Goal: Communication & Community: Answer question/provide support

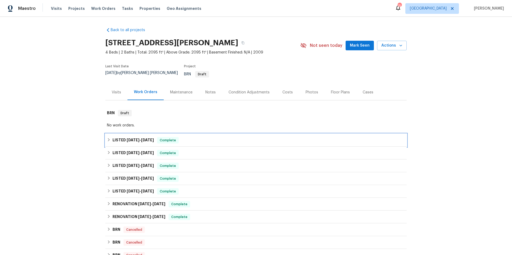
click at [207, 138] on div "LISTED 5/1/25 - 5/16/25 Complete" at bounding box center [256, 140] width 298 height 6
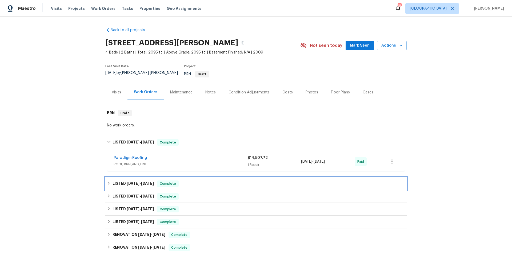
click at [210, 181] on div "LISTED 4/23/25 - 4/28/25 Complete" at bounding box center [256, 184] width 298 height 6
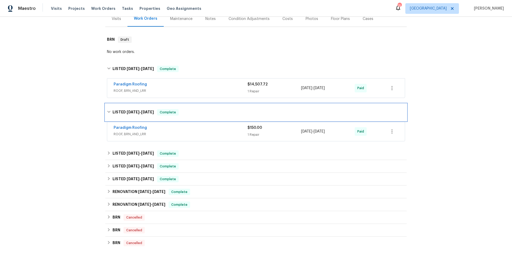
scroll to position [76, 0]
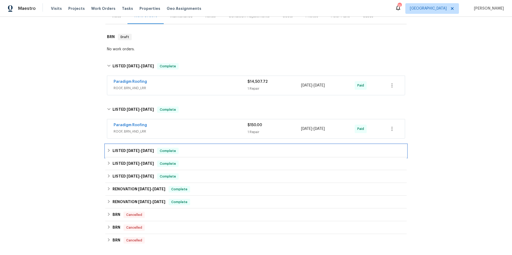
click at [205, 148] on div "LISTED 4/16/25 - 4/22/25 Complete" at bounding box center [256, 151] width 298 height 6
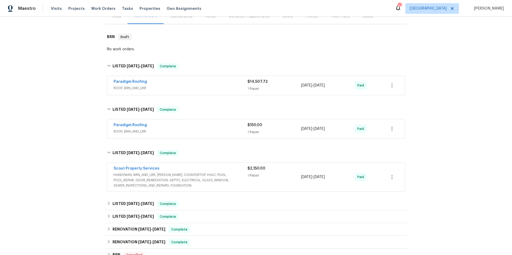
click at [241, 179] on span "HANDYMAN, BRN_AND_LRR, WELLS, COUNTERTOP, HVAC, POOL, POOL_REPAIR, ODOR_REMEDIA…" at bounding box center [181, 181] width 134 height 16
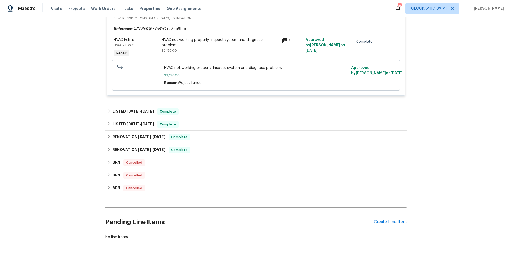
scroll to position [248, 0]
click at [213, 108] on div "LISTED 2/20/25 - 2/26/25 Complete" at bounding box center [256, 111] width 298 height 6
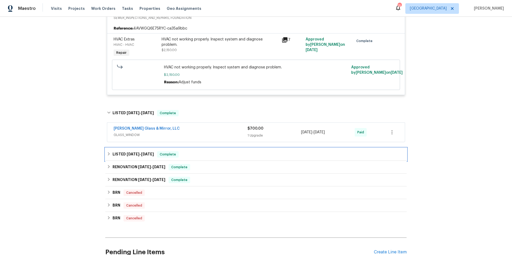
click at [211, 151] on div "LISTED 7/31/24 - 12/23/24 Complete" at bounding box center [256, 154] width 298 height 6
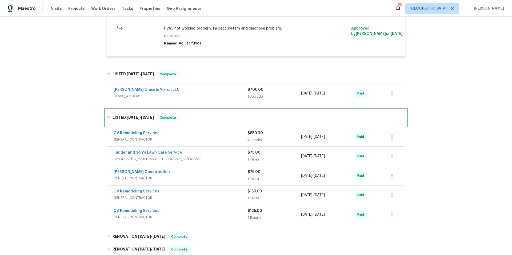
scroll to position [345, 0]
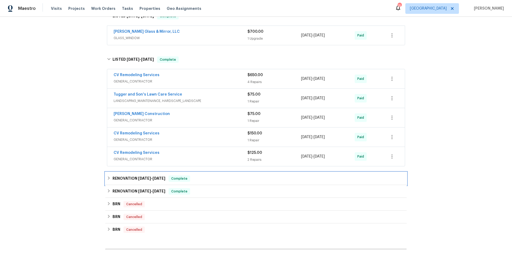
click at [216, 176] on div "RENOVATION 5/20/24 - 5/20/24 Complete" at bounding box center [256, 179] width 298 height 6
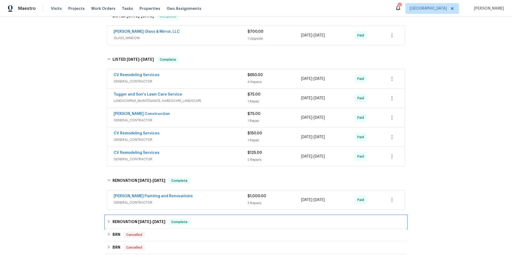
click at [217, 219] on div "RENOVATION 5/10/24 - 5/20/24 Complete" at bounding box center [256, 222] width 298 height 6
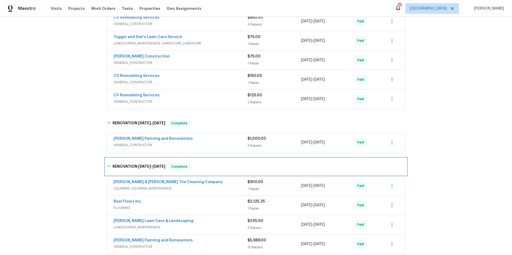
scroll to position [379, 0]
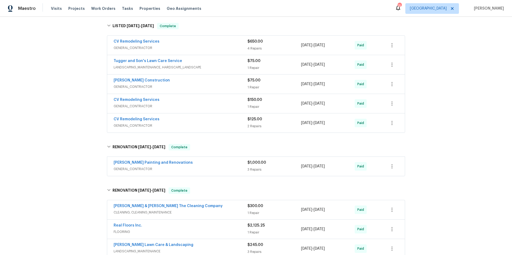
click at [215, 160] on div "Hildebrandt Painting and Renovations" at bounding box center [181, 163] width 134 height 6
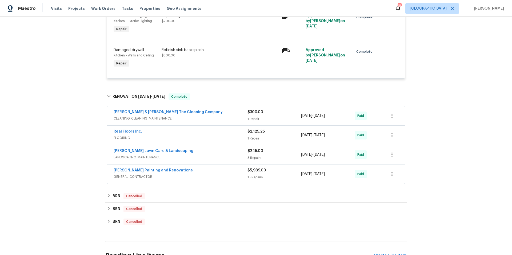
scroll to position [626, 0]
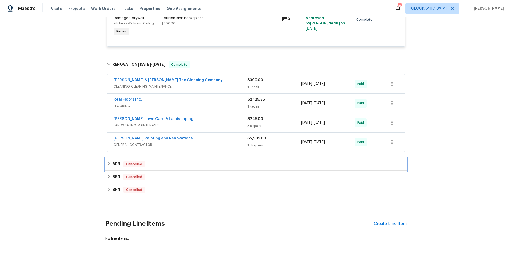
click at [211, 164] on div "BRN Cancelled" at bounding box center [256, 164] width 298 height 6
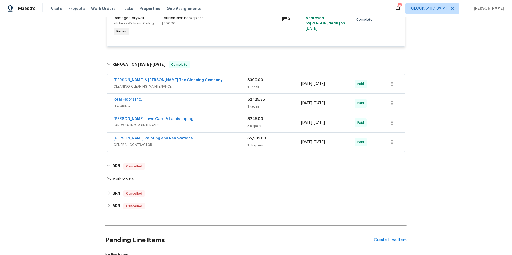
click at [215, 200] on div "BRN Cancelled No work orders." at bounding box center [255, 206] width 301 height 13
click at [206, 191] on div "BRN Cancelled" at bounding box center [256, 194] width 298 height 6
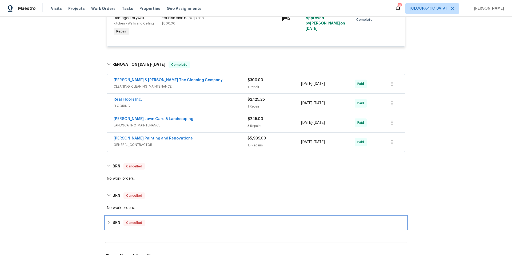
click at [204, 220] on div "BRN Cancelled" at bounding box center [256, 223] width 298 height 6
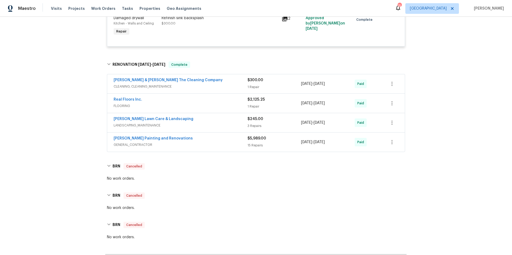
click at [213, 136] on div "Hildebrandt Painting and Renovations" at bounding box center [181, 139] width 134 height 6
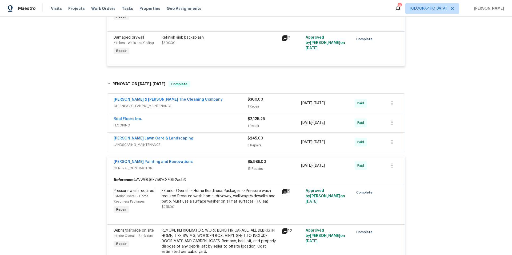
scroll to position [607, 0]
click at [196, 159] on div "Hildebrandt Painting and Renovations" at bounding box center [181, 162] width 134 height 6
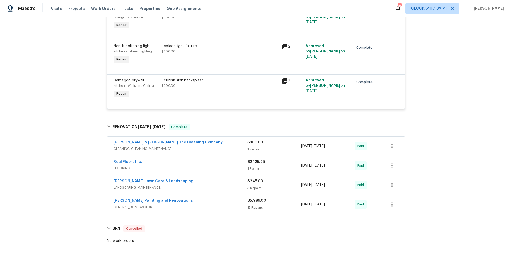
scroll to position [456, 0]
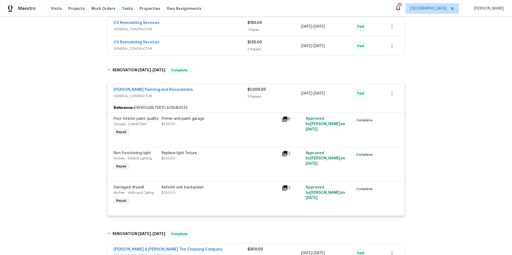
click at [207, 87] on div "Hildebrandt Painting and Renovations" at bounding box center [181, 90] width 134 height 6
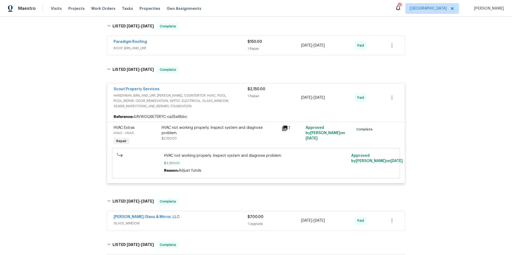
scroll to position [132, 0]
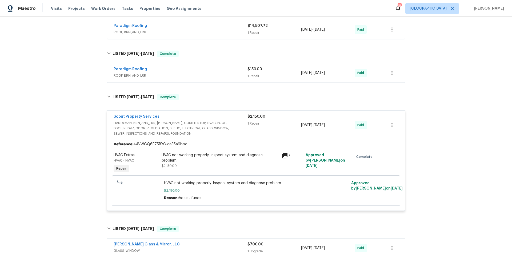
click at [202, 114] on div "Scout Property Services" at bounding box center [181, 117] width 134 height 6
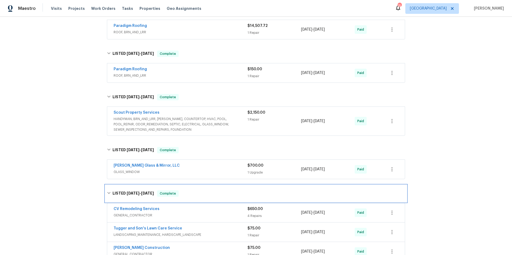
click at [201, 193] on div "LISTED 7/31/24 - 12/23/24 Complete" at bounding box center [255, 193] width 301 height 17
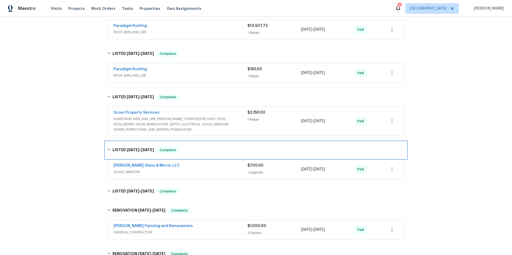
click at [200, 147] on div "LISTED 2/20/25 - 2/26/25 Complete" at bounding box center [256, 150] width 298 height 6
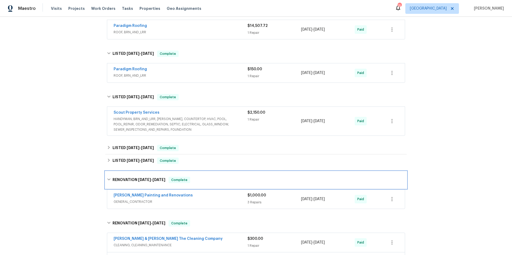
drag, startPoint x: 202, startPoint y: 178, endPoint x: 202, endPoint y: 181, distance: 3.5
click at [202, 178] on div "RENOVATION 5/20/24 - 5/20/24 Complete" at bounding box center [256, 180] width 298 height 6
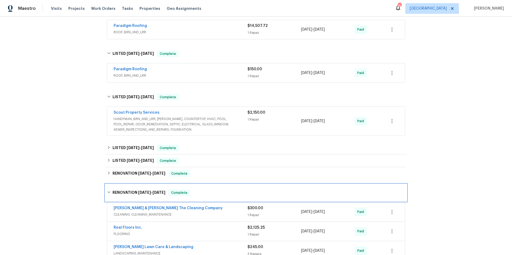
click at [203, 194] on div "RENOVATION 5/10/24 - 5/20/24 Complete" at bounding box center [255, 193] width 301 height 17
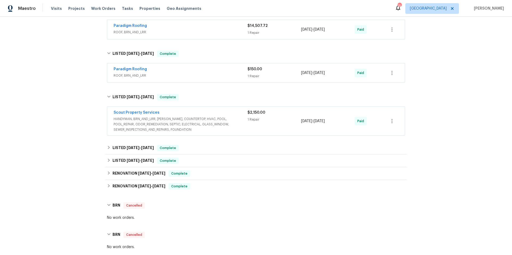
click at [195, 110] on div "Scout Property Services" at bounding box center [181, 113] width 134 height 6
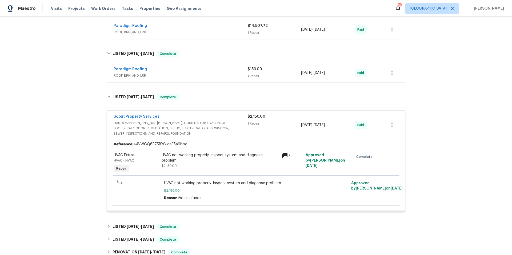
click at [195, 111] on div "Scout Property Services HANDYMAN, BRN_AND_LRR, WELLS, COUNTERTOP, HVAC, POOL, P…" at bounding box center [256, 125] width 298 height 29
click at [195, 114] on div "Scout Property Services" at bounding box center [181, 117] width 134 height 6
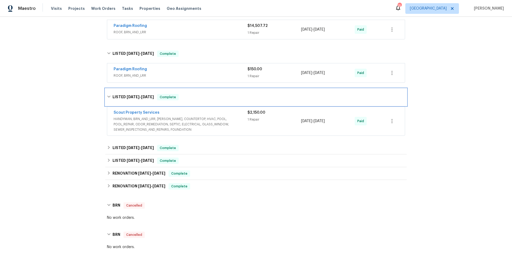
click at [197, 96] on div "LISTED 4/16/25 - 4/22/25 Complete" at bounding box center [256, 97] width 298 height 6
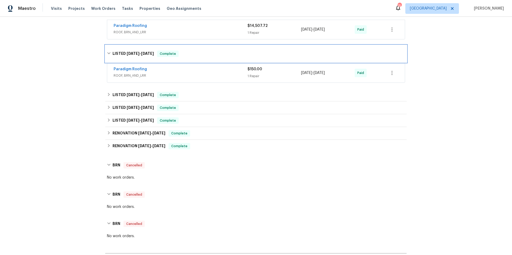
click at [194, 53] on div "LISTED 4/23/25 - 4/28/25 Complete" at bounding box center [256, 54] width 298 height 6
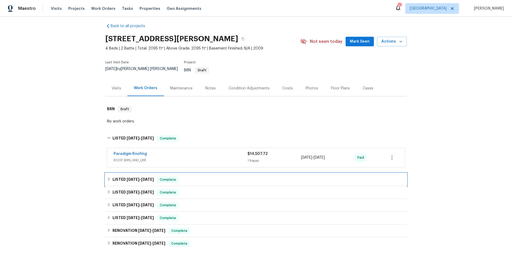
scroll to position [4, 0]
click at [214, 83] on div "Notes" at bounding box center [210, 89] width 23 height 16
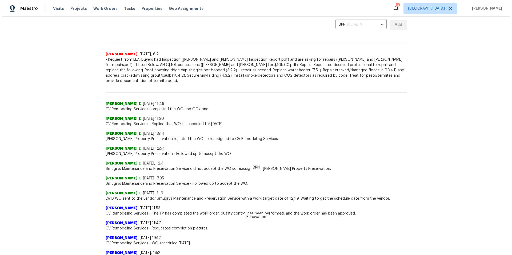
scroll to position [83, 0]
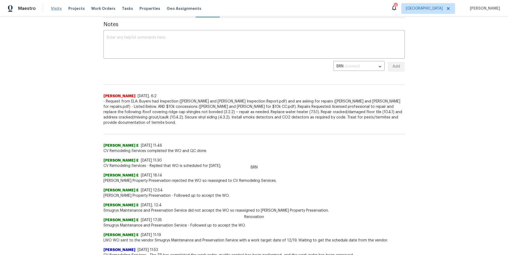
click at [57, 9] on span "Visits" at bounding box center [56, 8] width 11 height 5
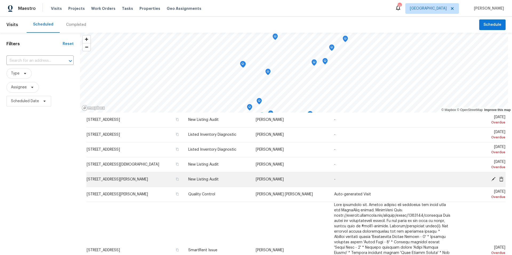
scroll to position [24, 0]
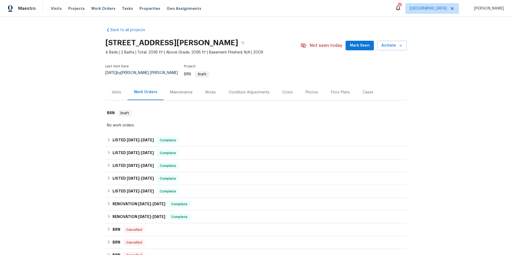
click at [210, 90] on div "Notes" at bounding box center [210, 92] width 10 height 5
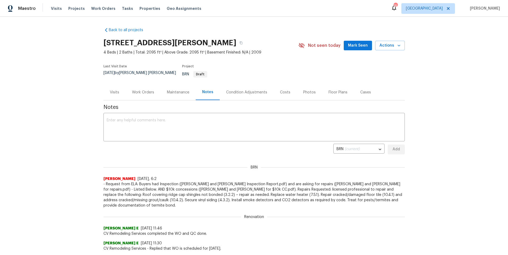
click at [111, 90] on div "Visits" at bounding box center [114, 92] width 9 height 5
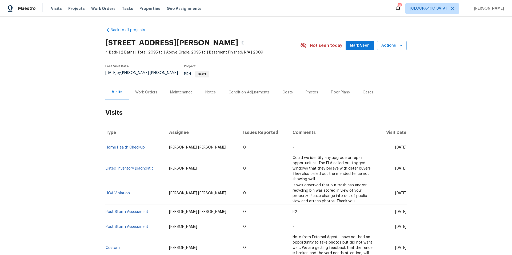
click at [307, 90] on div "Photos" at bounding box center [312, 92] width 13 height 5
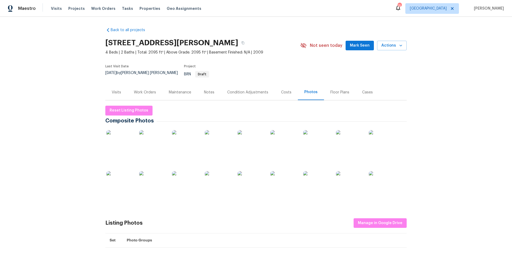
click at [183, 183] on img at bounding box center [185, 184] width 27 height 27
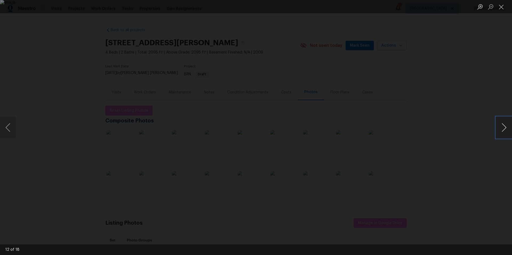
click at [505, 128] on button "Next image" at bounding box center [504, 127] width 16 height 21
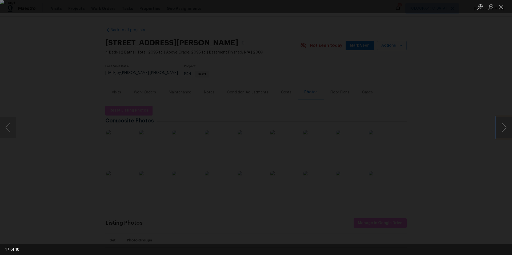
click at [505, 128] on button "Next image" at bounding box center [504, 127] width 16 height 21
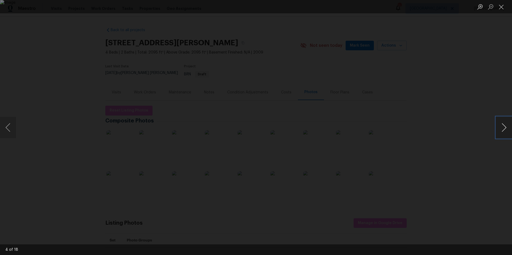
click at [505, 128] on button "Next image" at bounding box center [504, 127] width 16 height 21
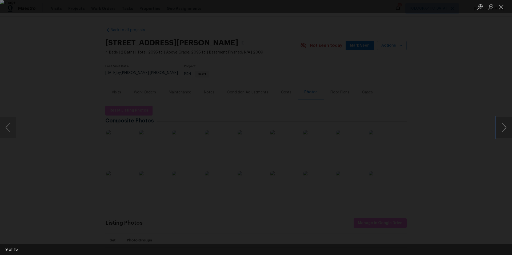
click at [505, 128] on button "Next image" at bounding box center [504, 127] width 16 height 21
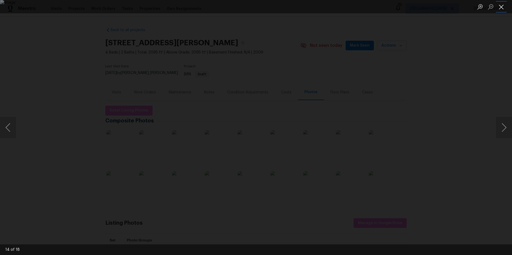
click at [502, 6] on button "Close lightbox" at bounding box center [501, 6] width 11 height 9
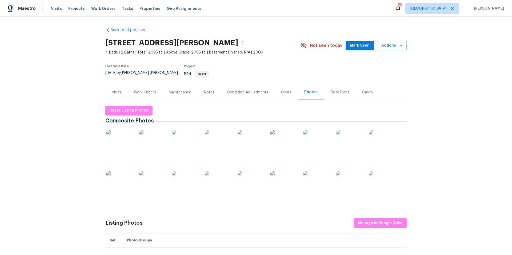
click at [185, 90] on div "Maintenance" at bounding box center [180, 92] width 22 height 5
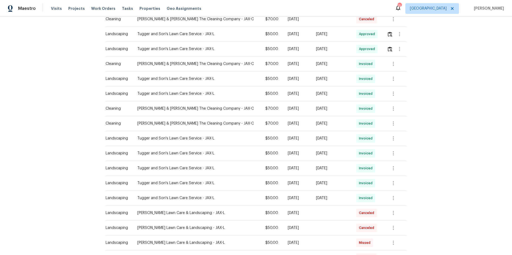
scroll to position [186, 0]
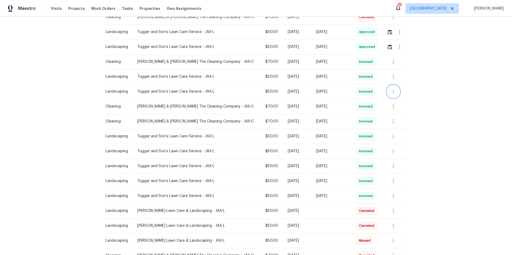
click at [391, 89] on icon "button" at bounding box center [393, 92] width 6 height 6
click at [399, 96] on li "View details" at bounding box center [402, 97] width 37 height 9
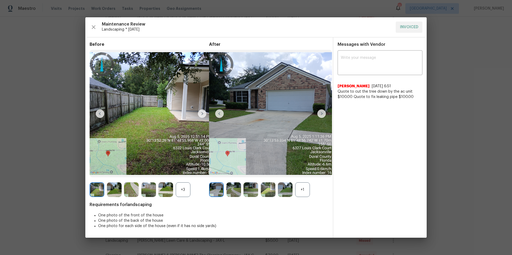
click at [321, 113] on img at bounding box center [321, 114] width 9 height 9
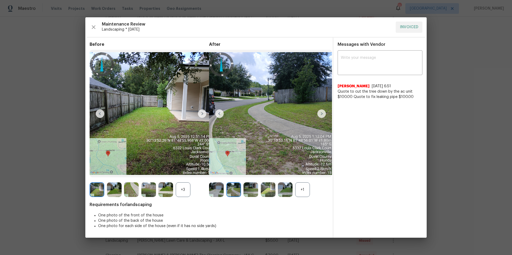
click at [322, 115] on img at bounding box center [321, 114] width 9 height 9
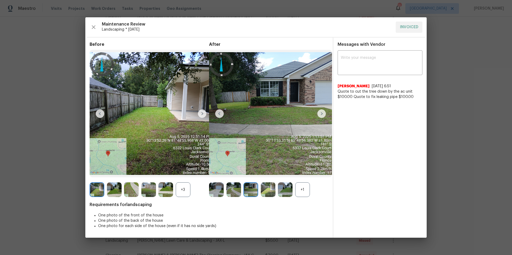
click at [322, 115] on img at bounding box center [321, 114] width 9 height 9
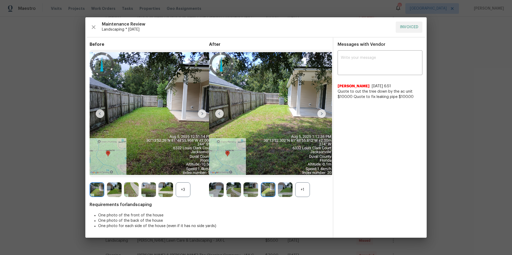
click at [322, 115] on img at bounding box center [321, 114] width 9 height 9
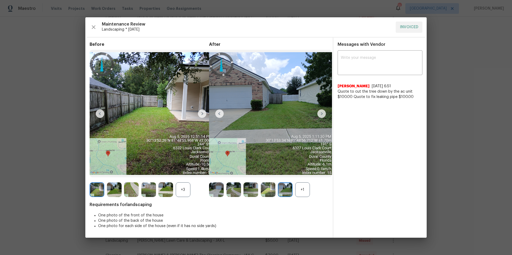
click at [322, 115] on img at bounding box center [321, 114] width 9 height 9
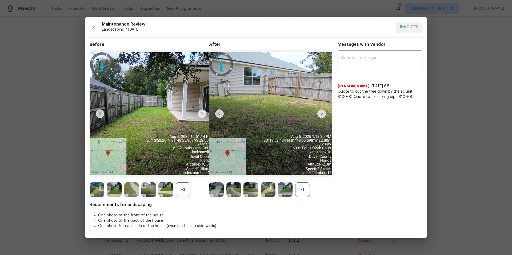
click at [322, 115] on img at bounding box center [321, 114] width 9 height 9
click at [322, 113] on img at bounding box center [321, 114] width 9 height 9
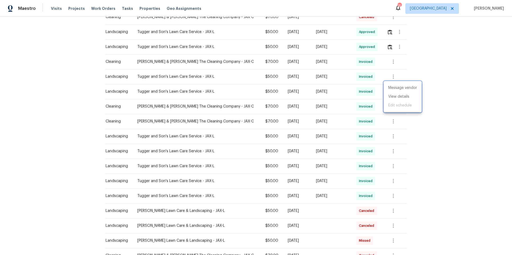
click at [83, 93] on div at bounding box center [256, 127] width 512 height 255
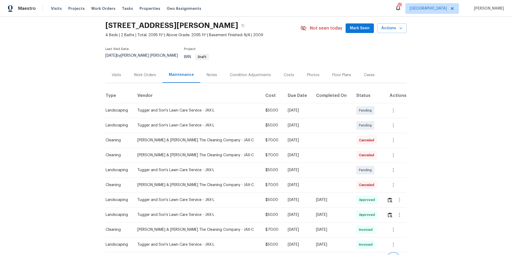
scroll to position [0, 0]
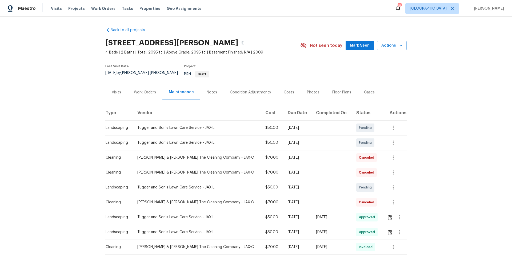
click at [142, 90] on div "Work Orders" at bounding box center [145, 92] width 22 height 5
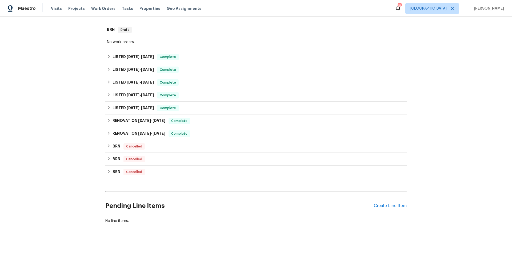
scroll to position [89, 0]
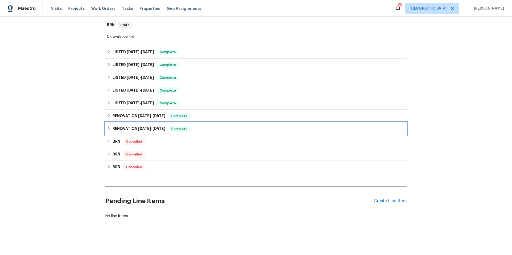
click at [207, 126] on div "RENOVATION 5/10/24 - 5/20/24 Complete" at bounding box center [256, 129] width 298 height 6
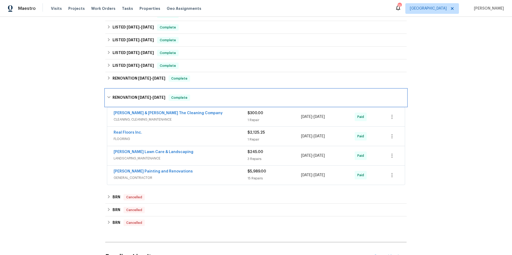
scroll to position [128, 0]
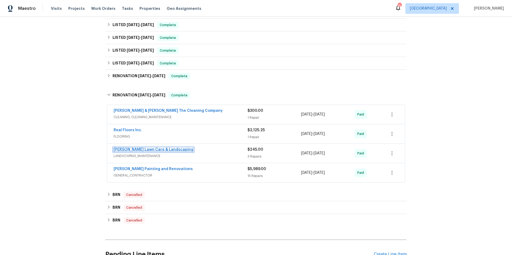
click at [170, 148] on link "McDaniel Lawn Care & Landscaping" at bounding box center [154, 150] width 80 height 4
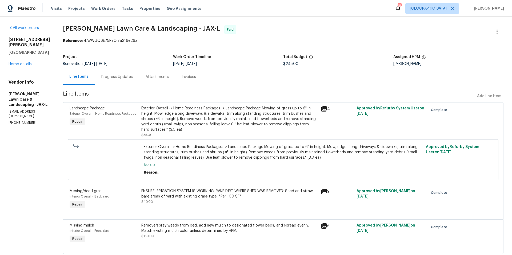
click at [321, 110] on icon at bounding box center [324, 109] width 6 height 6
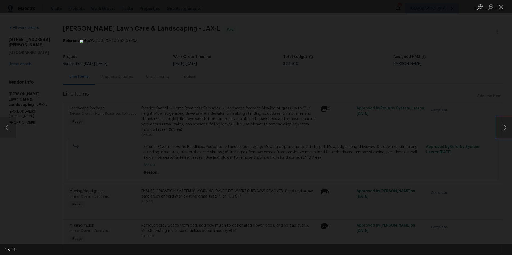
click at [501, 126] on button "Next image" at bounding box center [504, 127] width 16 height 21
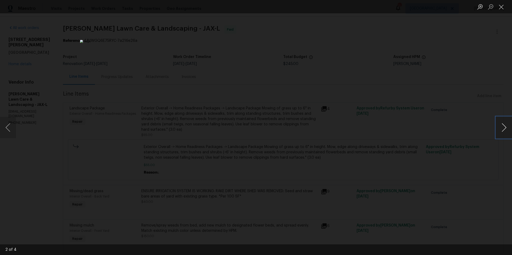
click at [501, 126] on button "Next image" at bounding box center [504, 127] width 16 height 21
click at [501, 6] on button "Close lightbox" at bounding box center [501, 6] width 11 height 9
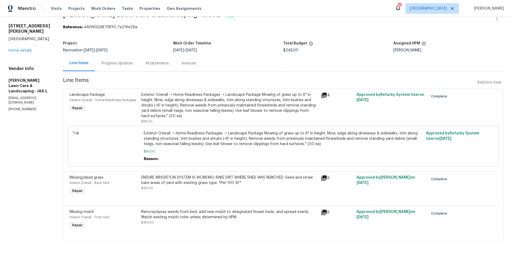
scroll to position [18, 0]
click at [325, 175] on icon at bounding box center [324, 178] width 6 height 6
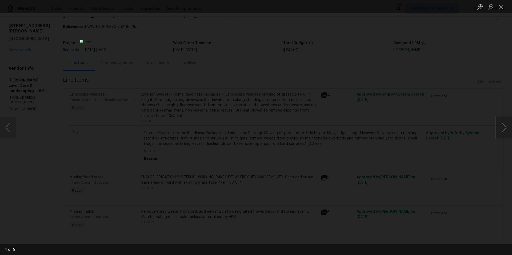
click at [506, 127] on button "Next image" at bounding box center [504, 127] width 16 height 21
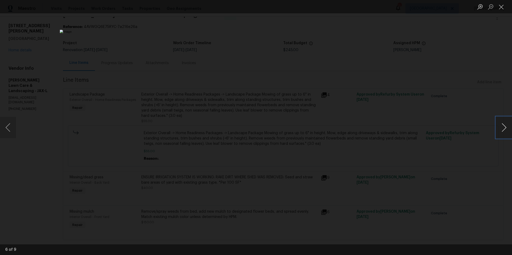
click at [506, 127] on button "Next image" at bounding box center [504, 127] width 16 height 21
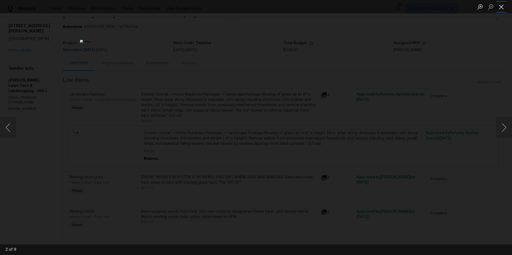
click at [504, 5] on button "Close lightbox" at bounding box center [501, 6] width 11 height 9
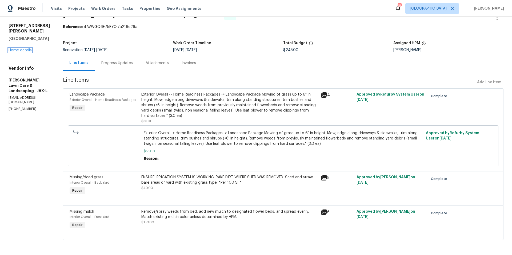
click at [20, 49] on link "Home details" at bounding box center [20, 51] width 23 height 4
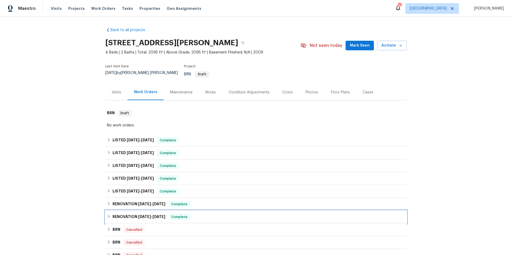
click at [216, 216] on div "RENOVATION 5/10/24 - 5/20/24 Complete" at bounding box center [256, 217] width 298 height 6
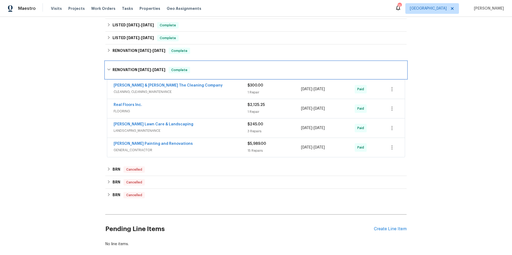
scroll to position [164, 0]
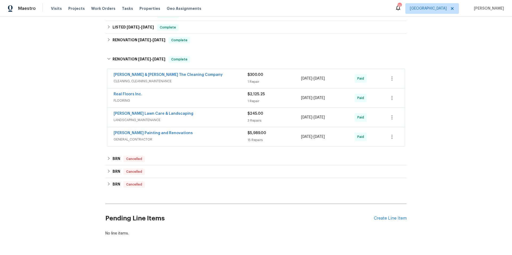
click at [227, 137] on span "GENERAL_CONTRACTOR" at bounding box center [181, 139] width 134 height 5
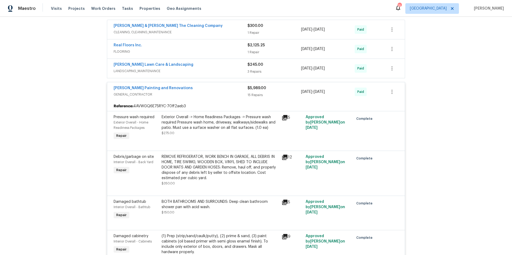
scroll to position [217, 0]
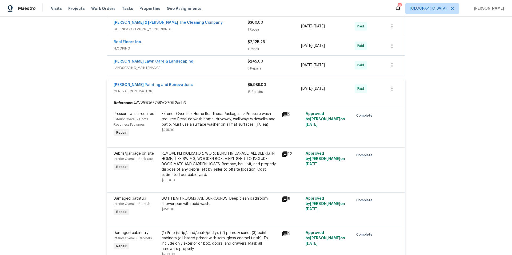
click at [284, 112] on icon at bounding box center [285, 114] width 6 height 6
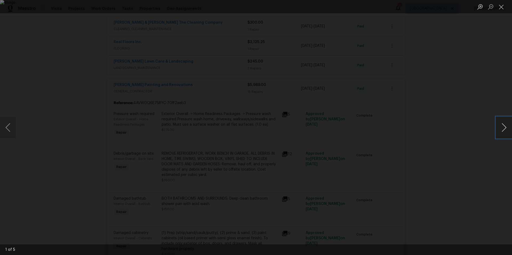
click at [505, 127] on button "Next image" at bounding box center [504, 127] width 16 height 21
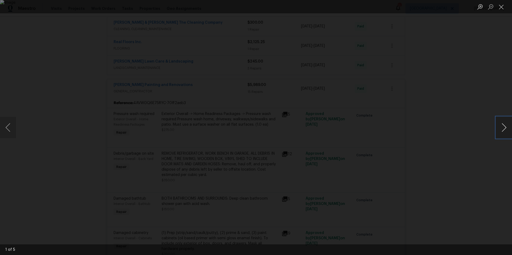
click at [505, 127] on button "Next image" at bounding box center [504, 127] width 16 height 21
click at [502, 6] on button "Close lightbox" at bounding box center [501, 6] width 11 height 9
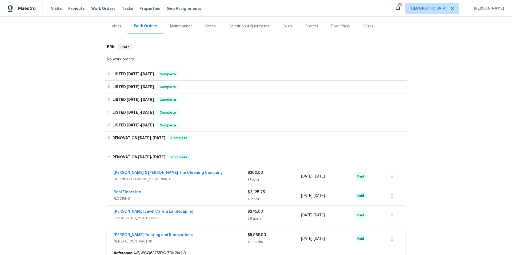
scroll to position [0, 0]
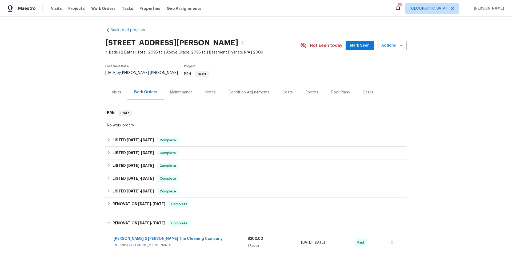
click at [306, 90] on div "Photos" at bounding box center [312, 92] width 13 height 5
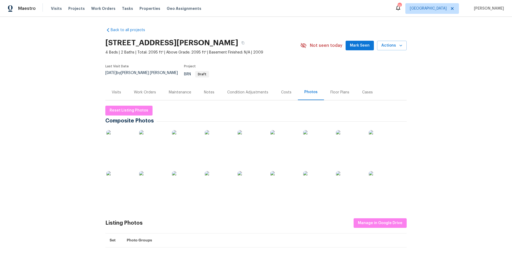
click at [119, 142] on img at bounding box center [119, 143] width 27 height 27
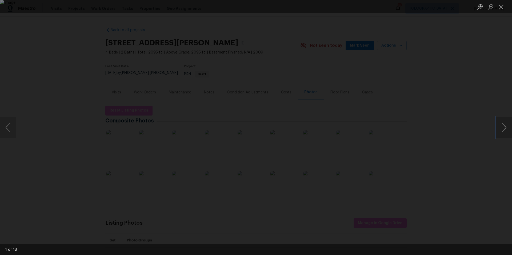
click at [502, 131] on button "Next image" at bounding box center [504, 127] width 16 height 21
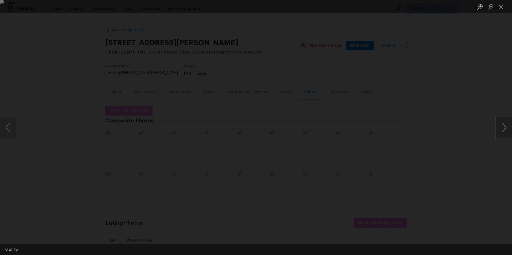
click at [502, 131] on button "Next image" at bounding box center [504, 127] width 16 height 21
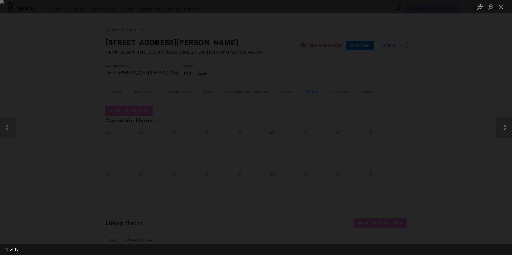
click at [502, 131] on button "Next image" at bounding box center [504, 127] width 16 height 21
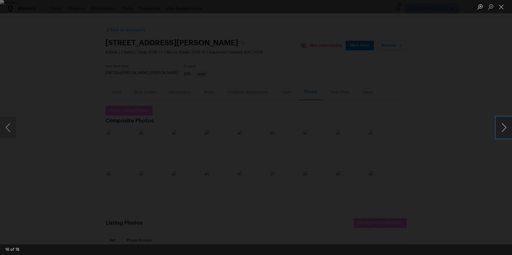
click at [502, 131] on button "Next image" at bounding box center [504, 127] width 16 height 21
click at [501, 7] on button "Close lightbox" at bounding box center [501, 6] width 11 height 9
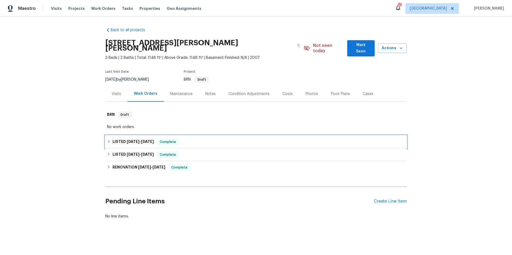
click at [187, 139] on div "LISTED 8/12/25 - 8/12/25 Complete" at bounding box center [256, 142] width 298 height 6
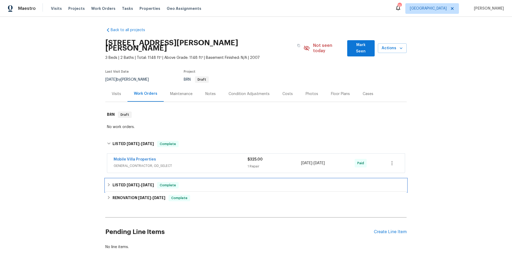
click at [199, 182] on div "LISTED 4/17/25 - 4/18/25 Complete" at bounding box center [256, 185] width 298 height 6
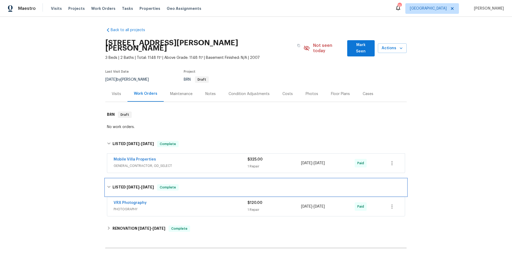
scroll to position [60, 0]
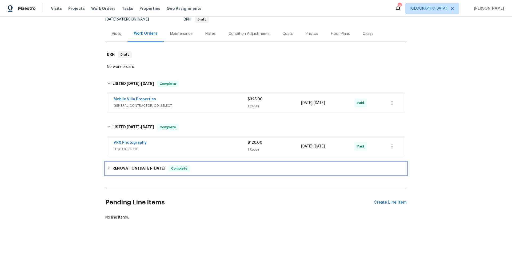
click at [203, 167] on div "RENOVATION 4/8/25 - 4/14/25 Complete" at bounding box center [255, 168] width 301 height 13
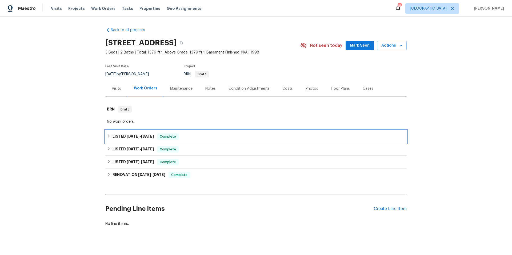
click at [198, 134] on div "LISTED [DATE] - [DATE] Complete" at bounding box center [256, 137] width 298 height 6
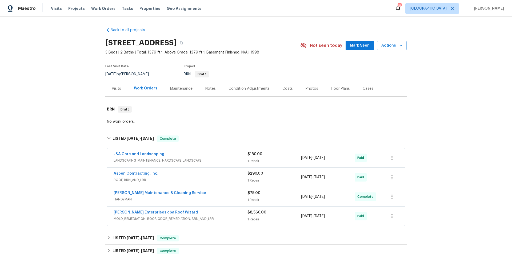
click at [233, 155] on div "J&A Care and Landscaping" at bounding box center [181, 155] width 134 height 6
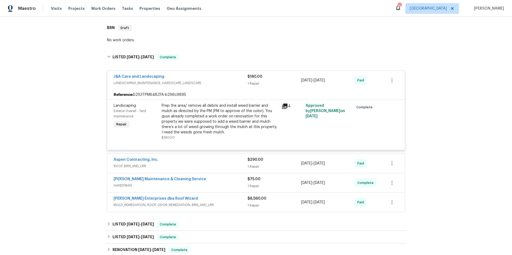
scroll to position [123, 0]
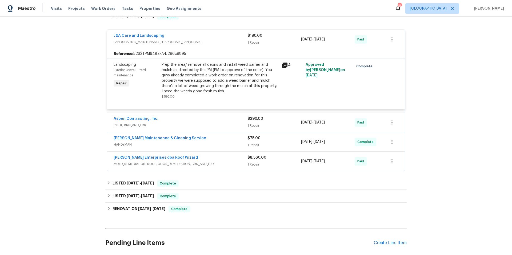
click at [202, 123] on span "ROOF, BRN_AND_LRR" at bounding box center [181, 125] width 134 height 5
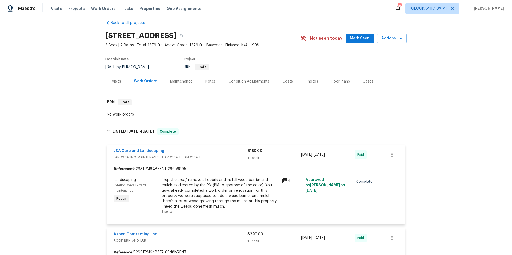
scroll to position [2, 0]
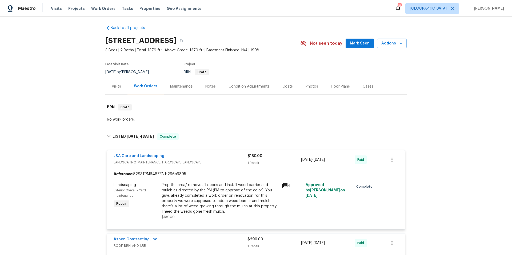
click at [113, 87] on div "Visits" at bounding box center [116, 86] width 9 height 5
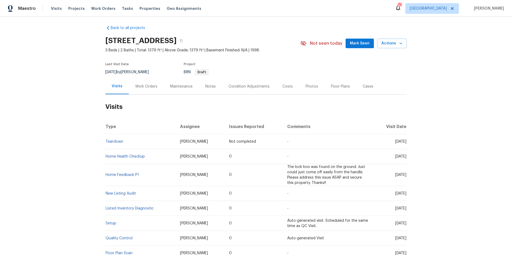
scroll to position [2, 0]
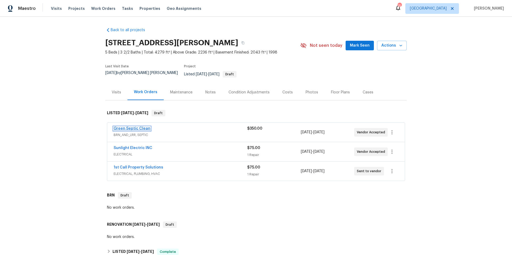
click at [129, 127] on link "Green Septic Clean" at bounding box center [132, 129] width 37 height 4
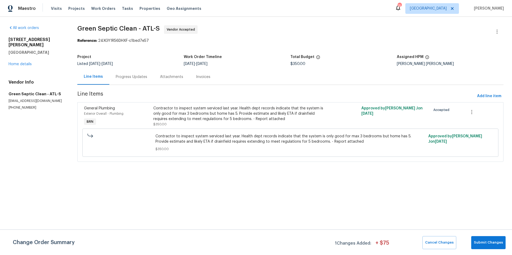
click at [137, 75] on div "Progress Updates" at bounding box center [131, 76] width 31 height 5
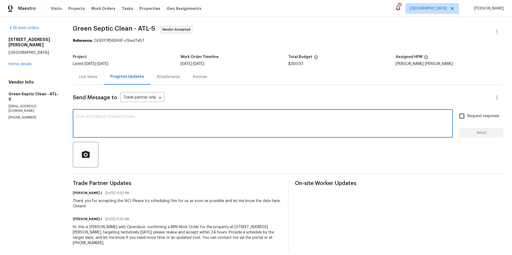
click at [157, 130] on textarea at bounding box center [263, 124] width 374 height 19
click at [268, 127] on textarea at bounding box center [263, 124] width 374 height 19
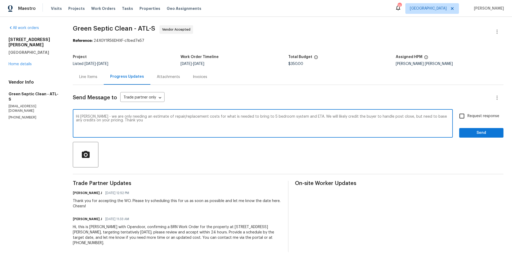
type textarea "Hi [PERSON_NAME] - we are only needing an estimate of repair/replacement costs …"
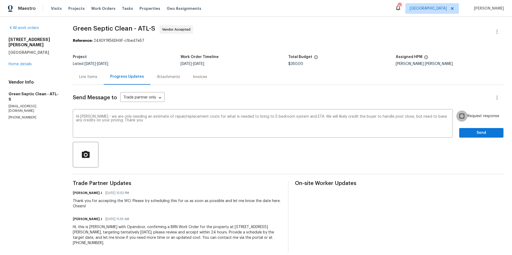
click at [458, 115] on input "Request response" at bounding box center [461, 116] width 11 height 11
checkbox input "true"
click at [473, 134] on span "Send" at bounding box center [481, 133] width 36 height 7
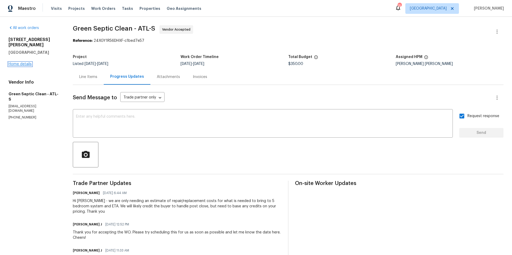
click at [28, 62] on link "Home details" at bounding box center [20, 64] width 23 height 4
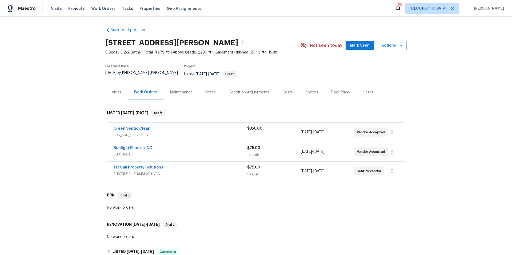
click at [191, 146] on div "Sunlight Electric INC" at bounding box center [181, 149] width 134 height 6
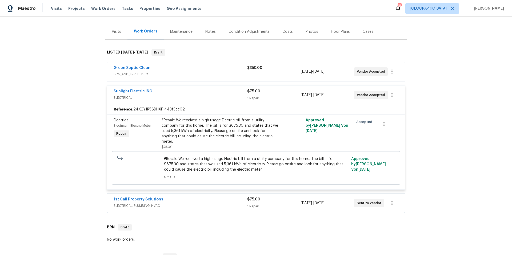
scroll to position [78, 0]
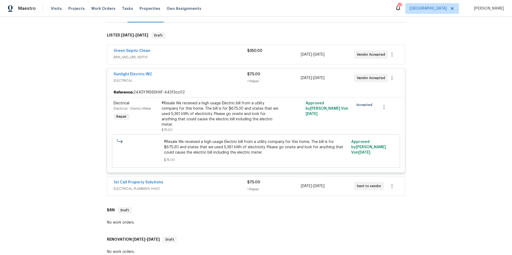
click at [185, 186] on span "ELECTRICAL, PLUMBING, HVAC" at bounding box center [181, 188] width 134 height 5
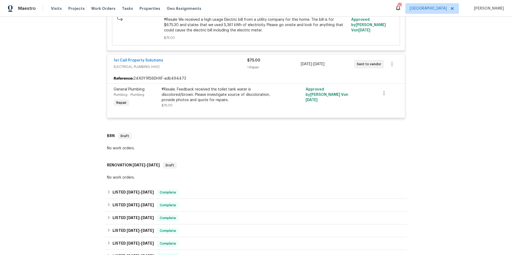
scroll to position [224, 0]
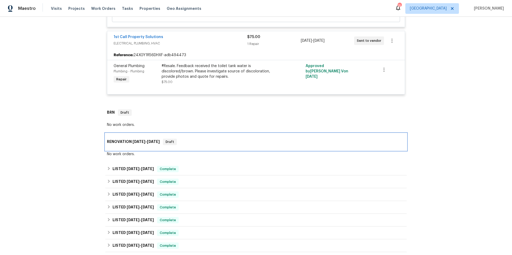
click at [203, 139] on div "RENOVATION [DATE] - [DATE] Draft" at bounding box center [256, 142] width 298 height 6
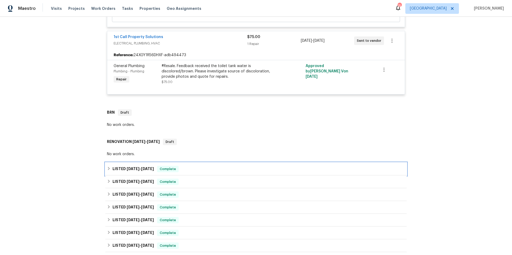
click at [203, 167] on div "LISTED [DATE] - [DATE] Complete" at bounding box center [256, 169] width 298 height 6
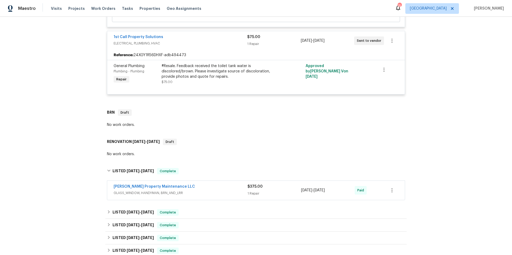
click at [208, 191] on span "GLASS_WINDOW, HANDYMAN, BRN_AND_LRR" at bounding box center [181, 193] width 134 height 5
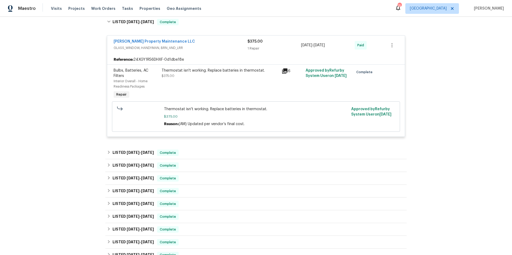
scroll to position [380, 0]
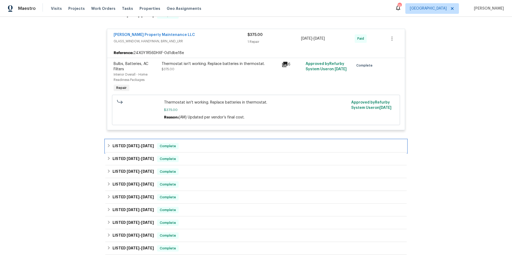
click at [211, 145] on div "LISTED [DATE] - [DATE] Complete" at bounding box center [256, 146] width 298 height 6
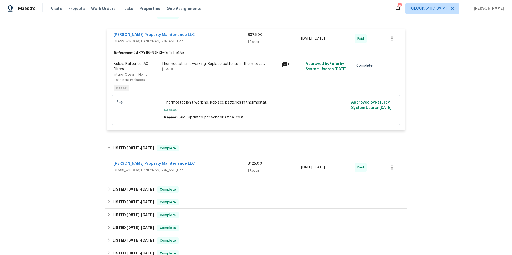
click at [218, 161] on div "[PERSON_NAME] Property Maintenance LLC" at bounding box center [181, 164] width 134 height 6
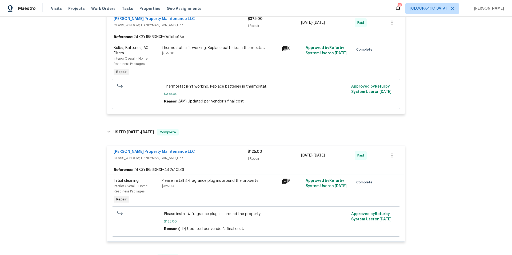
scroll to position [461, 0]
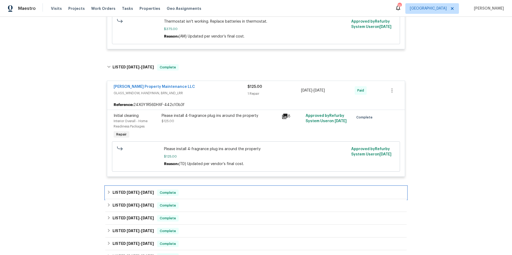
click at [217, 194] on div "LISTED [DATE] - [DATE] Complete" at bounding box center [255, 193] width 301 height 13
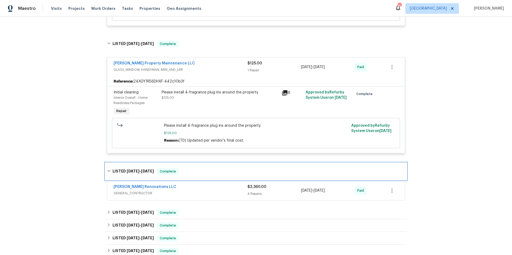
scroll to position [554, 0]
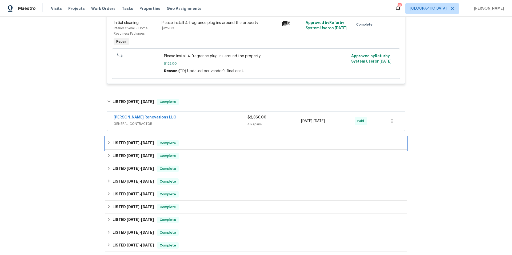
click at [202, 142] on div "LISTED [DATE] - [DATE] Complete" at bounding box center [256, 143] width 298 height 6
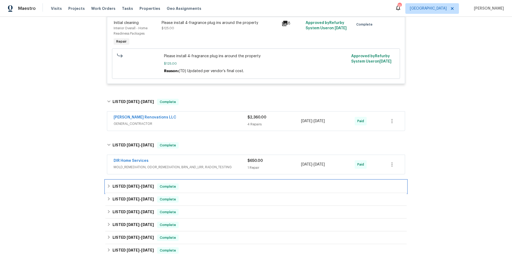
click at [211, 186] on div "LISTED [DATE] - [DATE] Complete" at bounding box center [256, 187] width 298 height 6
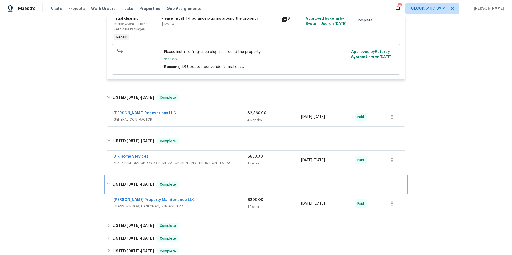
scroll to position [563, 0]
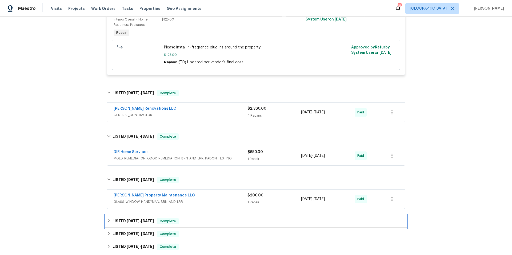
click at [195, 221] on div "LISTED [DATE] - [DATE] Complete" at bounding box center [256, 221] width 298 height 6
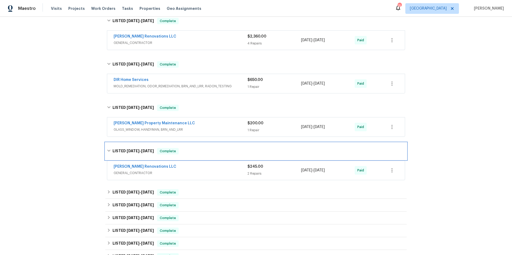
scroll to position [579, 0]
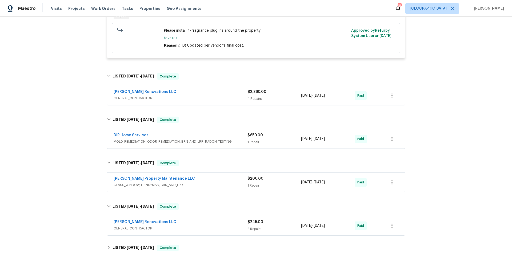
click at [204, 96] on span "GENERAL_CONTRACTOR" at bounding box center [181, 98] width 134 height 5
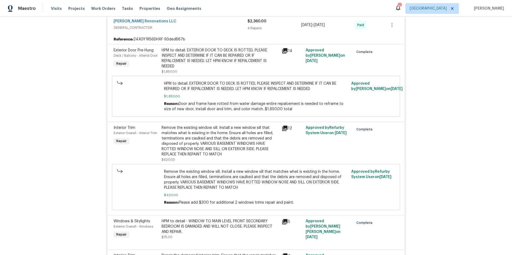
scroll to position [896, 0]
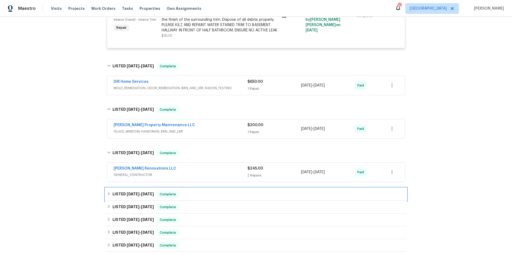
click at [229, 198] on div "LISTED [DATE] - [DATE] Complete" at bounding box center [256, 194] width 298 height 6
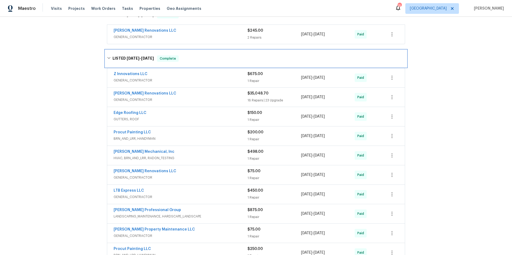
scroll to position [1061, 0]
